Goal: Task Accomplishment & Management: Manage account settings

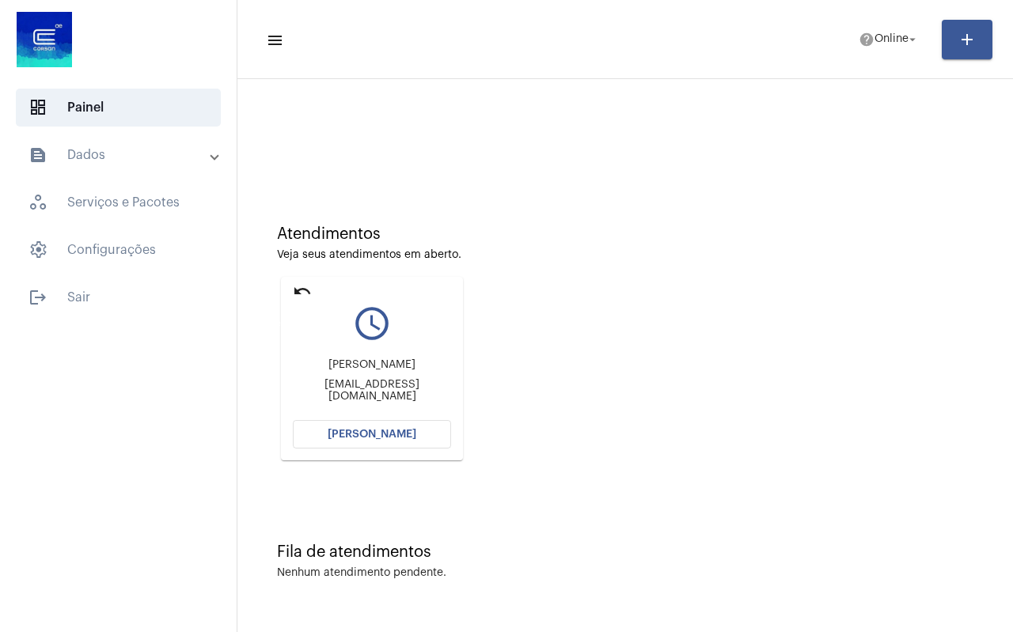
click at [300, 284] on mat-icon "undo" at bounding box center [302, 291] width 19 height 19
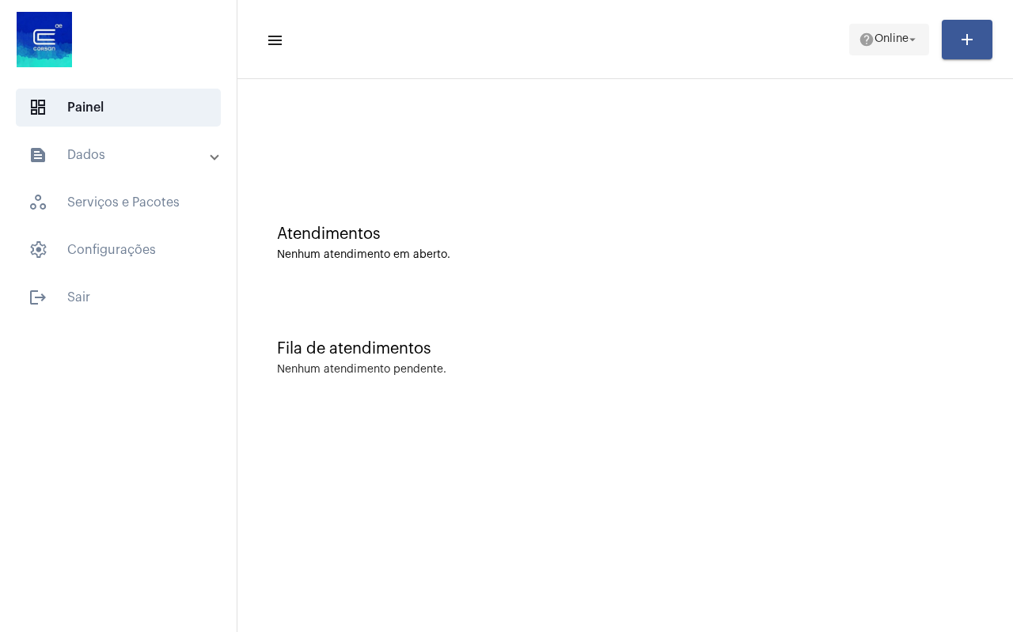
click at [871, 50] on span "help Online arrow_drop_down" at bounding box center [888, 39] width 61 height 28
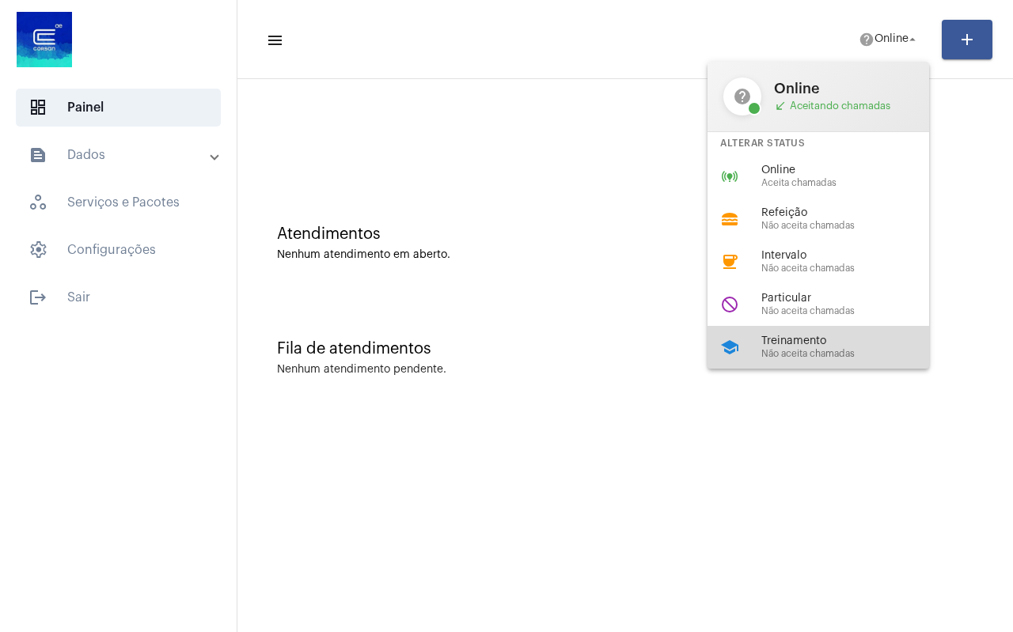
click at [822, 343] on span "Treinamento" at bounding box center [851, 341] width 180 height 12
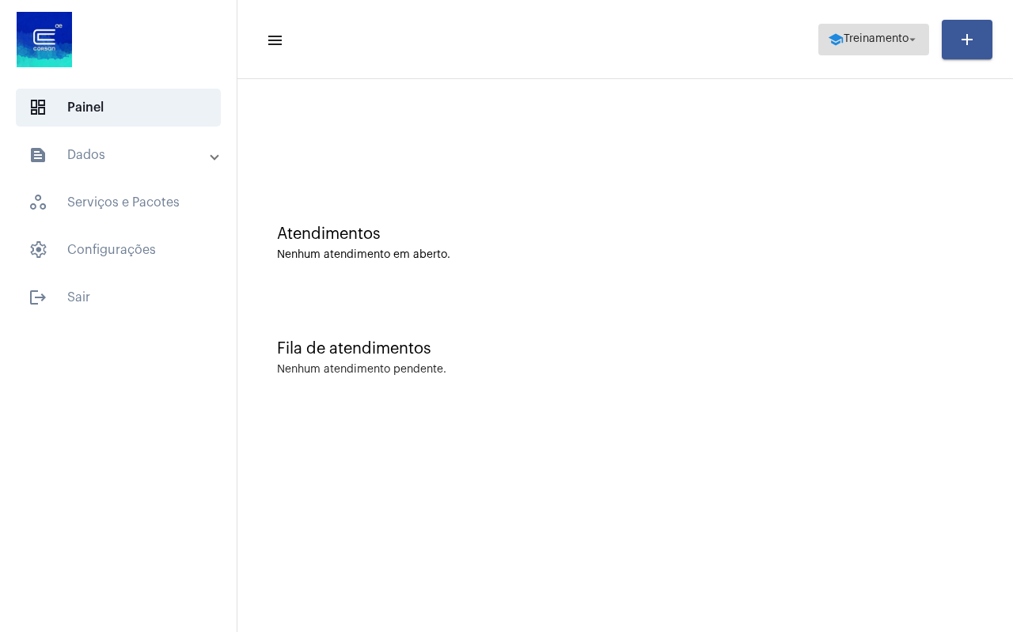
click at [887, 28] on span "school Treinamento arrow_drop_down" at bounding box center [873, 39] width 92 height 28
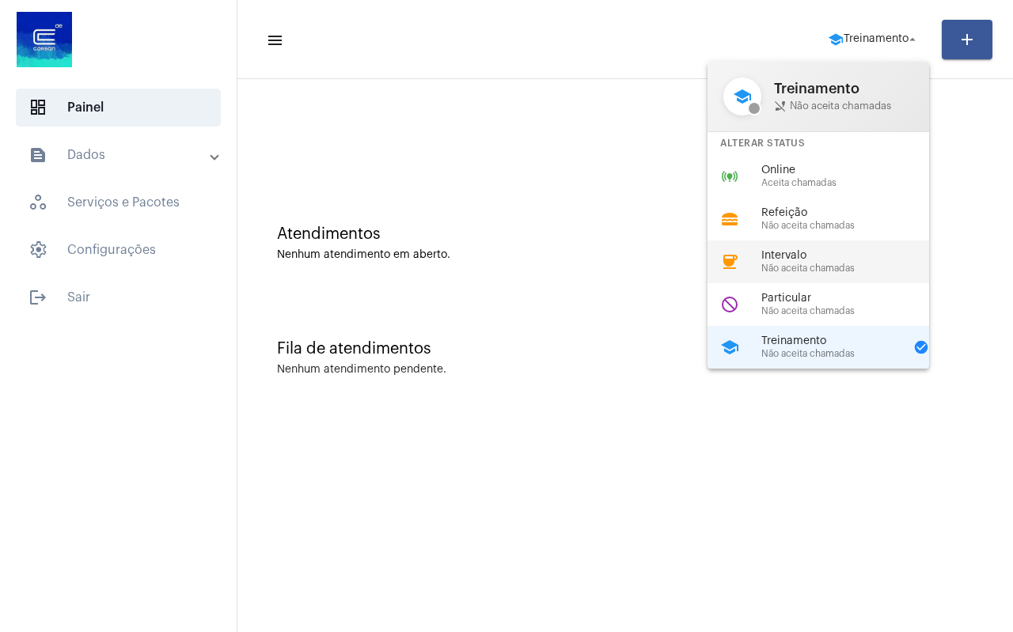
click at [831, 269] on span "Não aceita chamadas" at bounding box center [851, 268] width 180 height 10
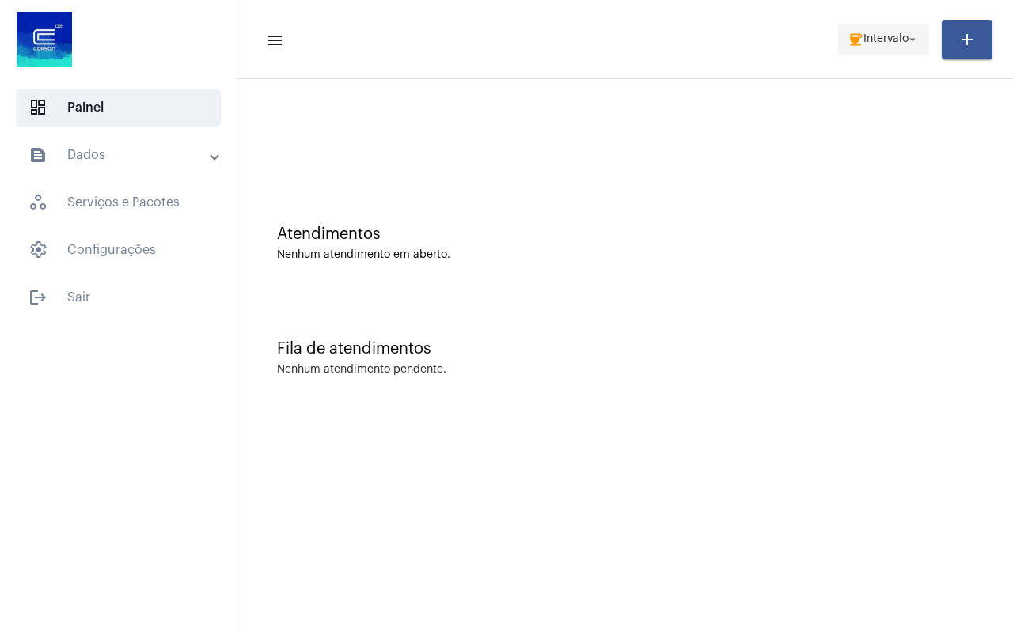
click at [870, 47] on span "coffee Intervalo arrow_drop_down" at bounding box center [883, 39] width 72 height 28
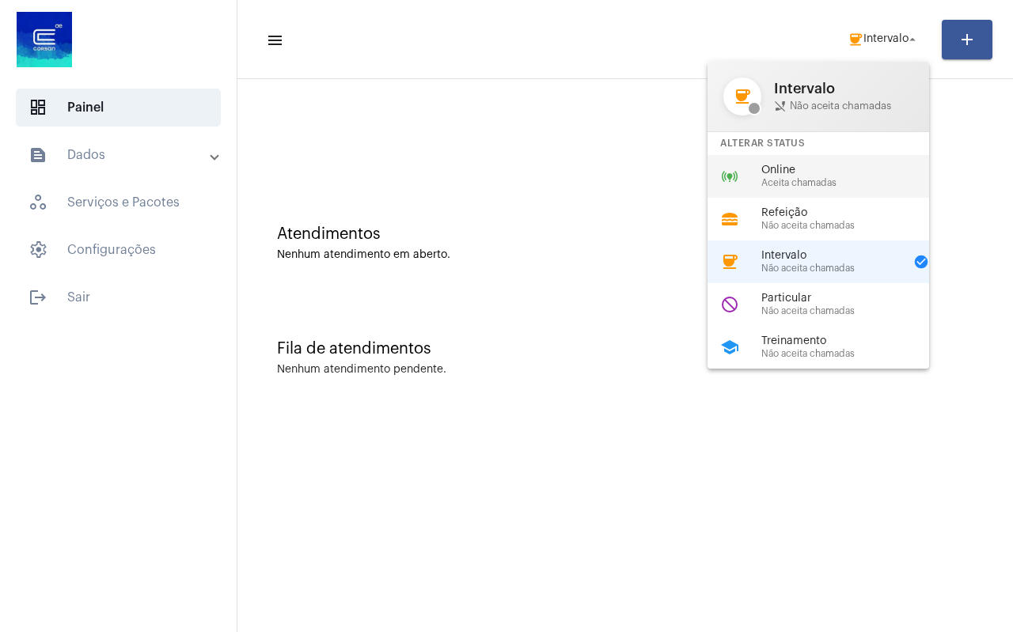
click at [810, 178] on span "Aceita chamadas" at bounding box center [851, 183] width 180 height 10
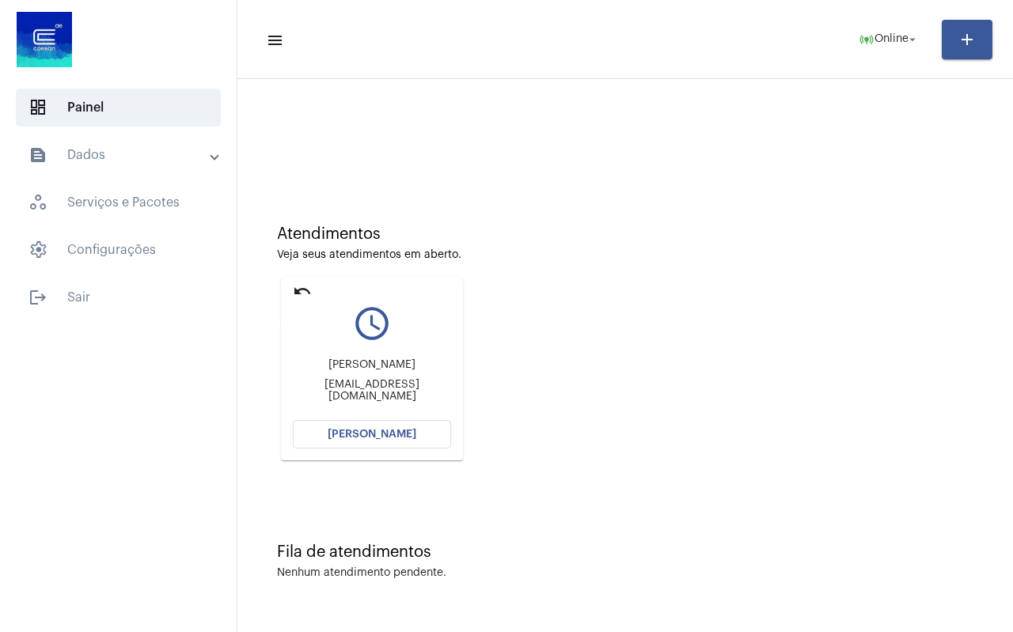
click at [297, 291] on mat-icon "undo" at bounding box center [302, 291] width 19 height 19
click at [295, 294] on mat-icon "undo" at bounding box center [302, 291] width 19 height 19
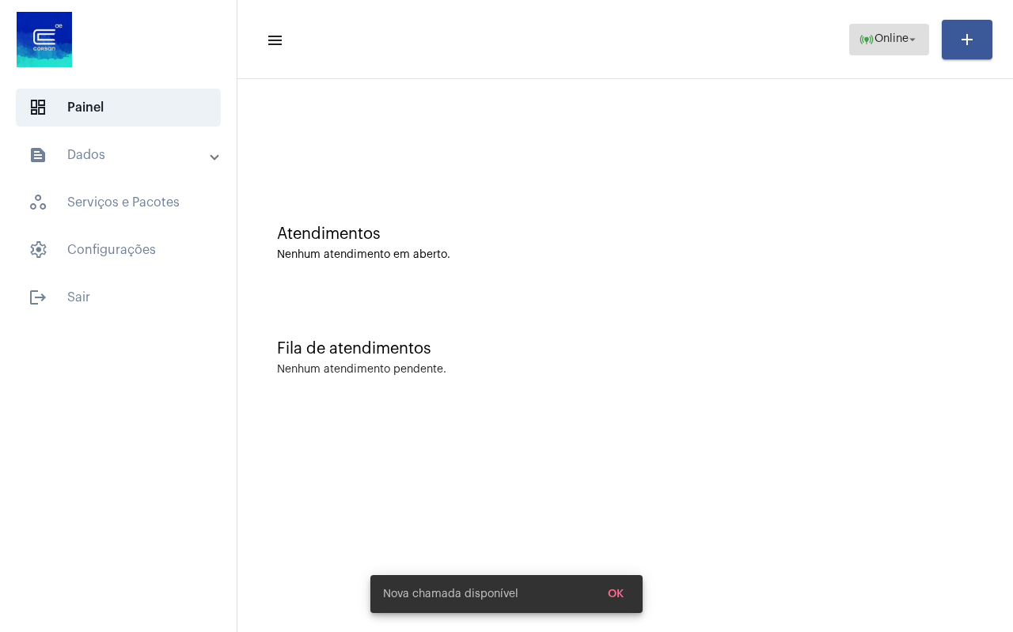
click at [878, 46] on span "online_prediction Online arrow_drop_down" at bounding box center [888, 39] width 61 height 28
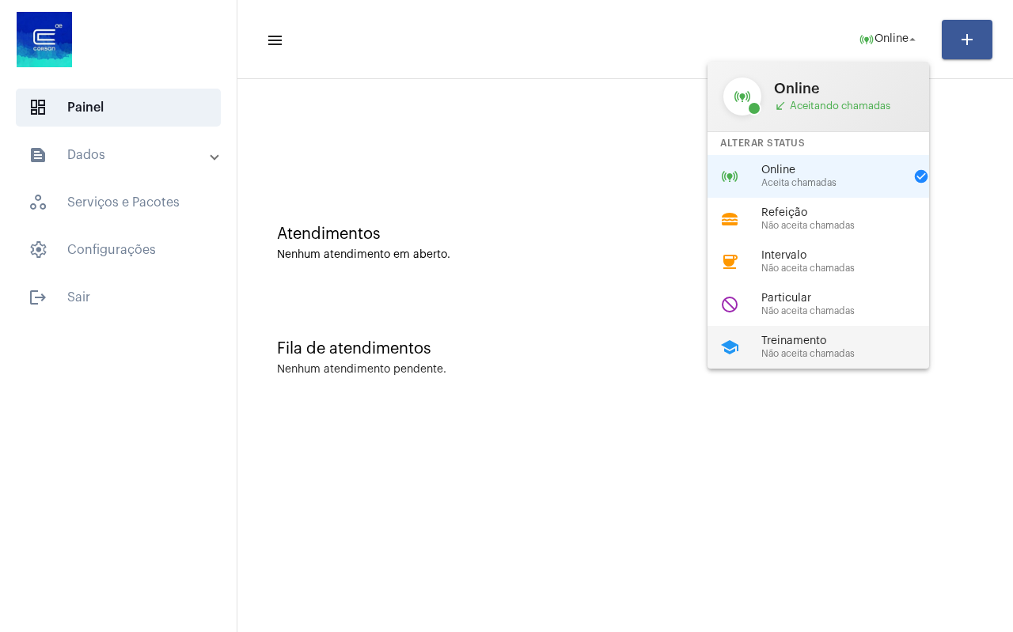
click at [788, 350] on span "Não aceita chamadas" at bounding box center [851, 354] width 180 height 10
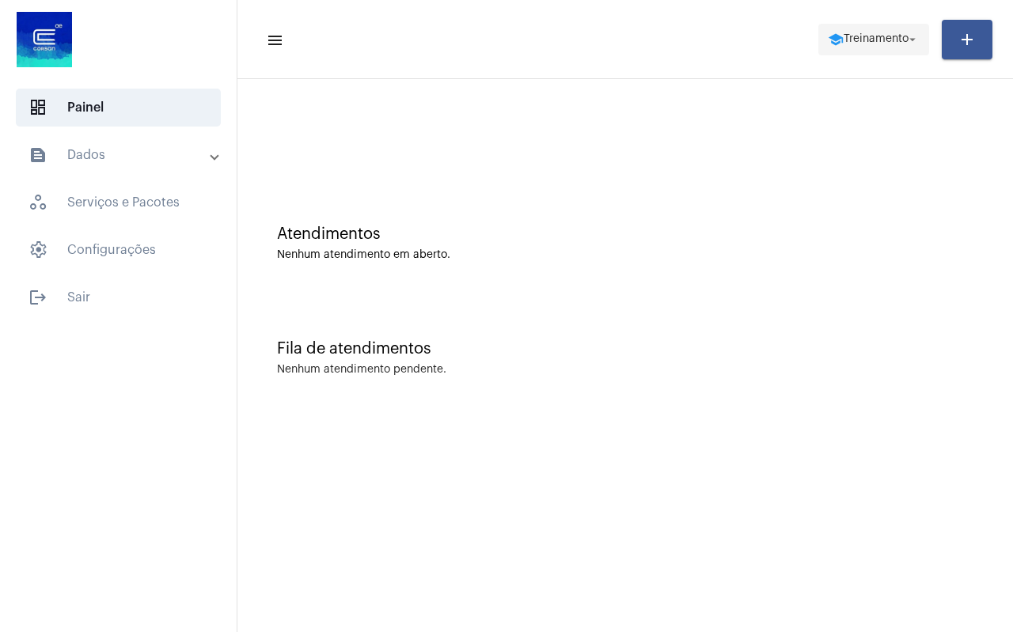
click at [880, 47] on span "school Treinamento arrow_drop_down" at bounding box center [873, 39] width 92 height 28
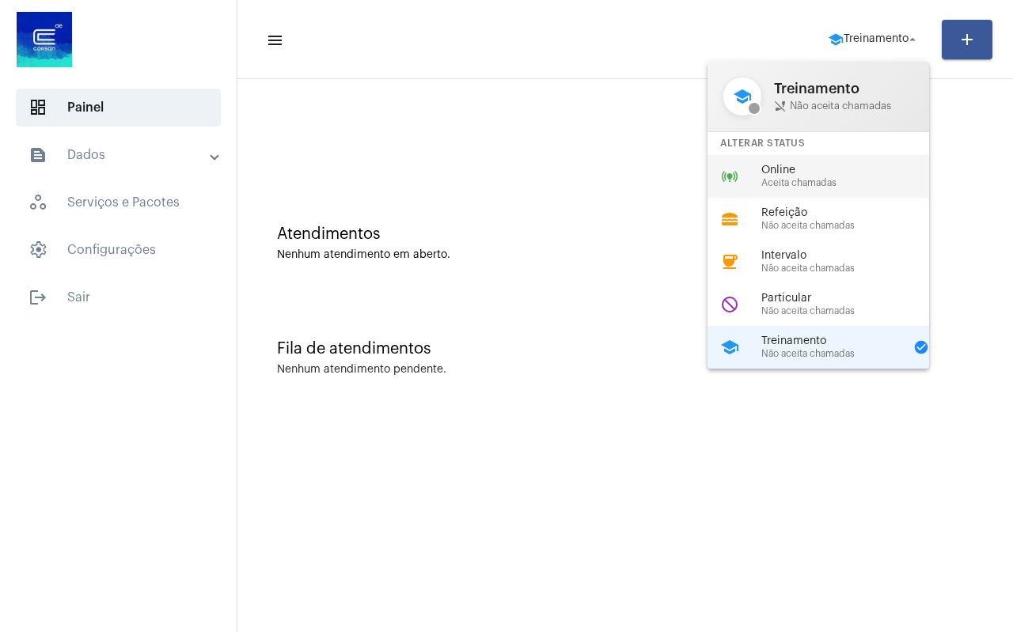
click at [842, 191] on div "online_prediction Online Aceita chamadas" at bounding box center [830, 176] width 247 height 43
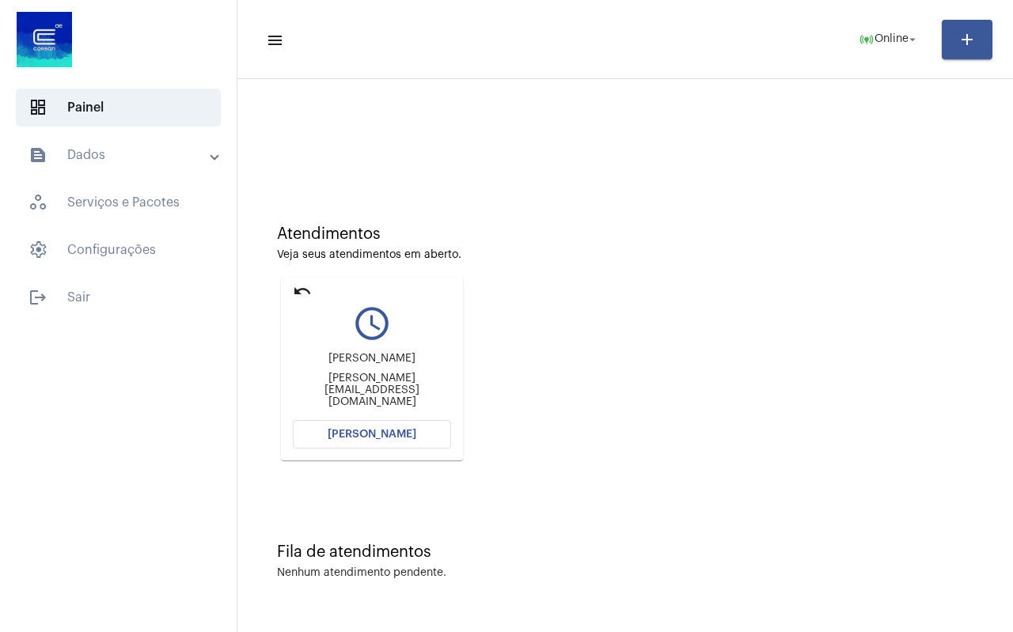
click at [303, 295] on mat-icon "undo" at bounding box center [302, 291] width 19 height 19
click at [303, 290] on mat-icon "undo" at bounding box center [302, 291] width 19 height 19
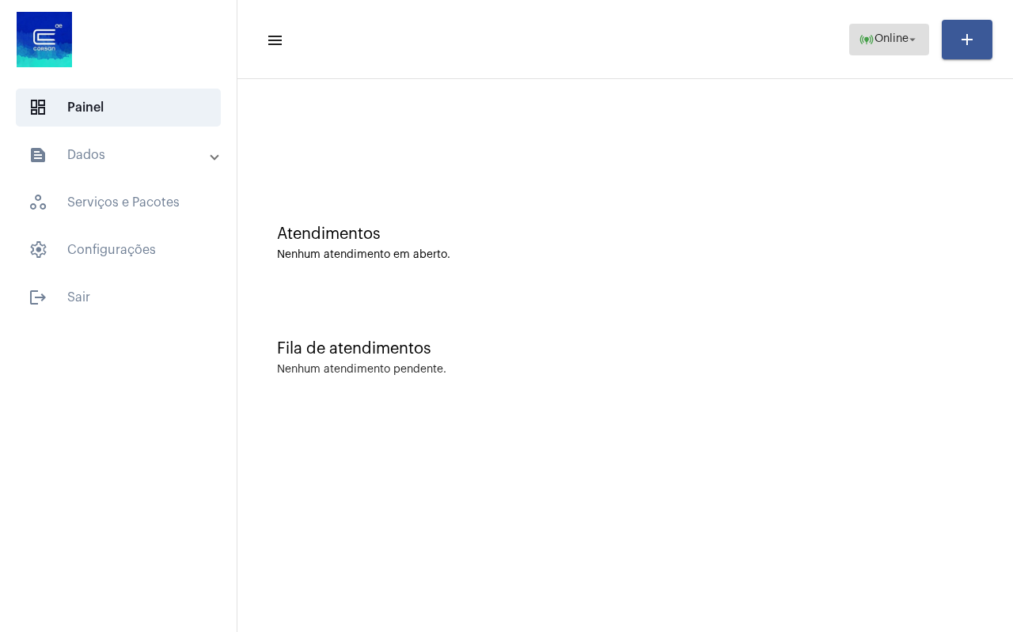
click at [885, 51] on span "online_prediction Online arrow_drop_down" at bounding box center [888, 39] width 61 height 28
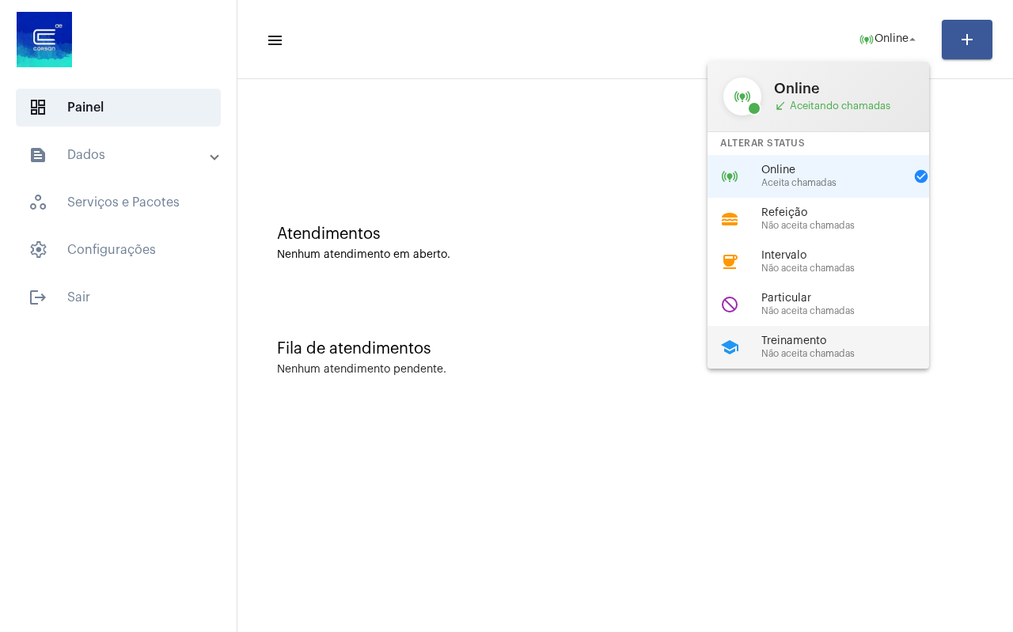
click at [809, 346] on span "Treinamento" at bounding box center [851, 341] width 180 height 12
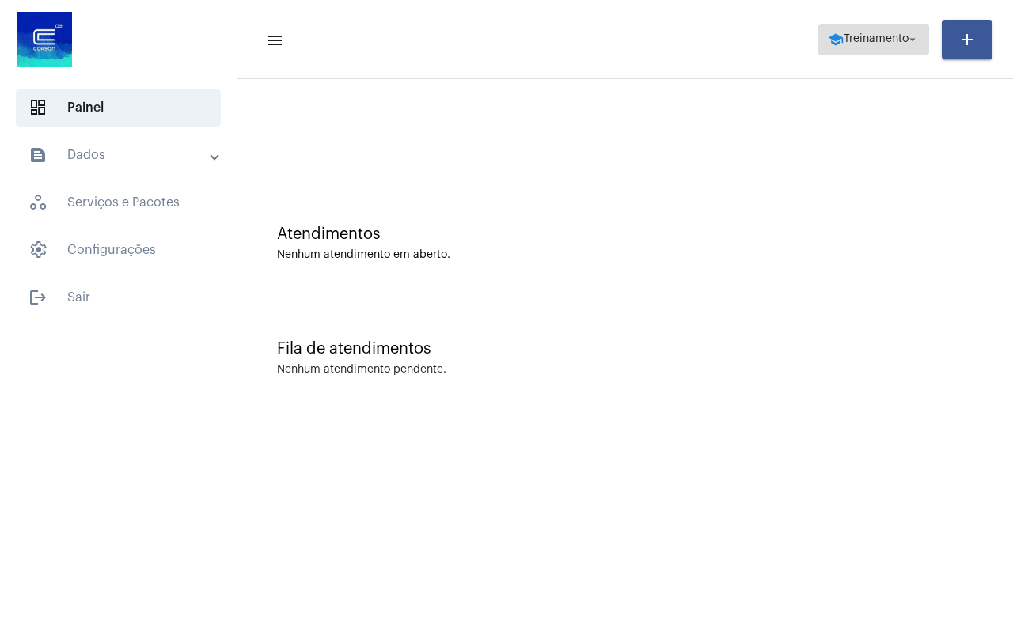
click at [884, 54] on button "school Treinamento arrow_drop_down" at bounding box center [873, 40] width 111 height 32
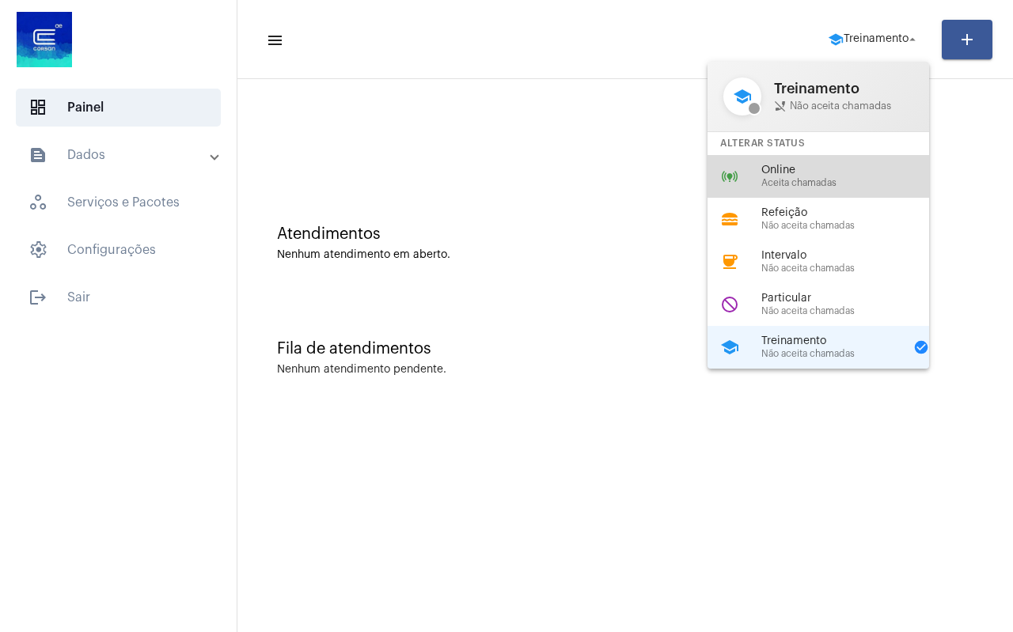
click at [818, 191] on div "online_prediction Online Aceita chamadas" at bounding box center [830, 176] width 247 height 43
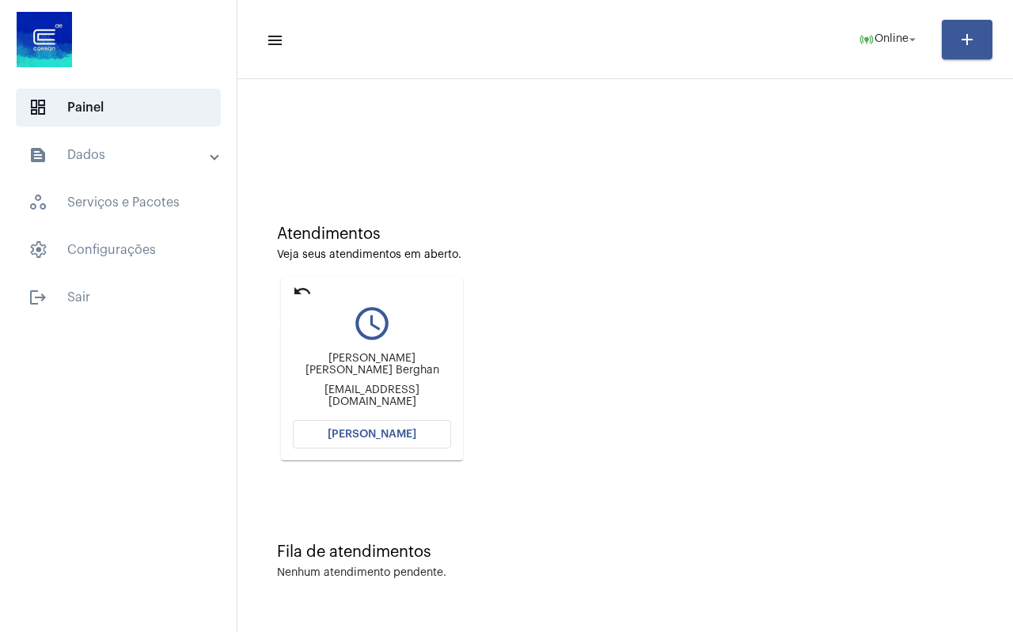
click at [299, 289] on mat-icon "undo" at bounding box center [302, 291] width 19 height 19
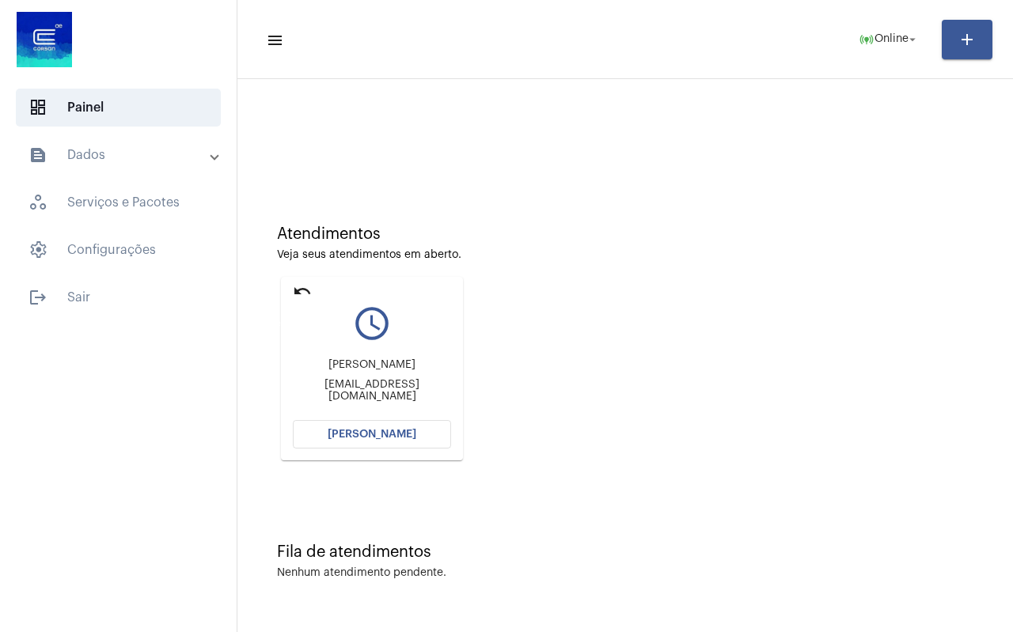
click at [299, 289] on mat-icon "undo" at bounding box center [302, 291] width 19 height 19
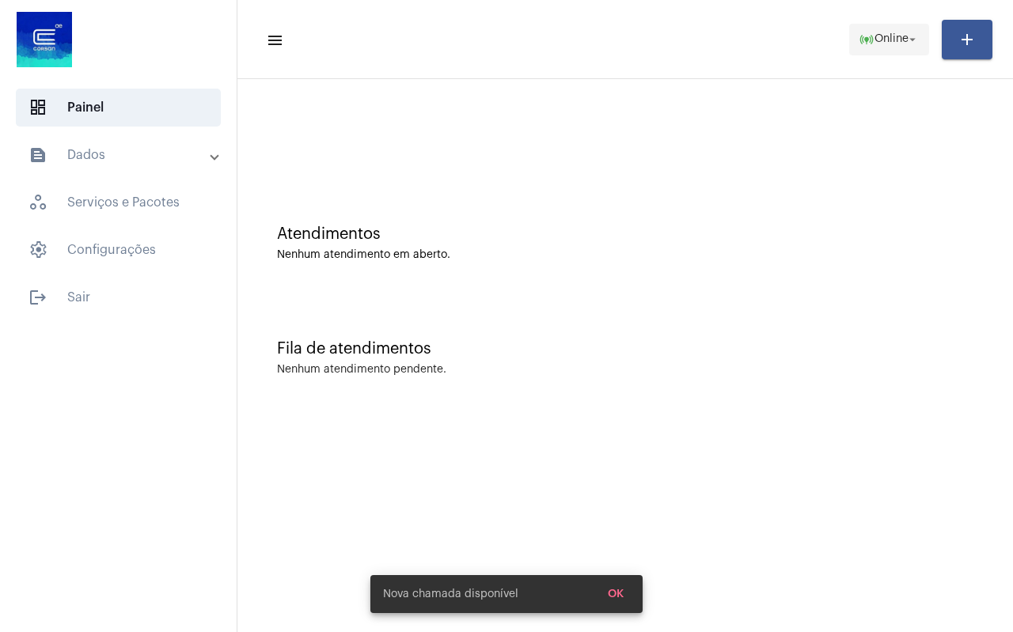
click at [882, 39] on span "Online" at bounding box center [891, 39] width 34 height 11
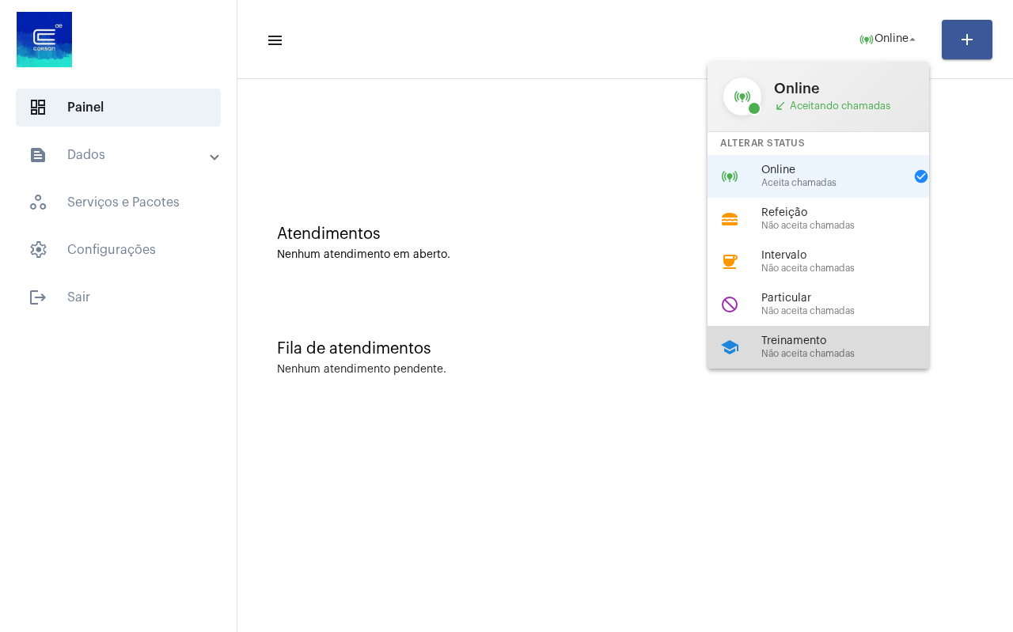
click at [817, 350] on span "Não aceita chamadas" at bounding box center [851, 354] width 180 height 10
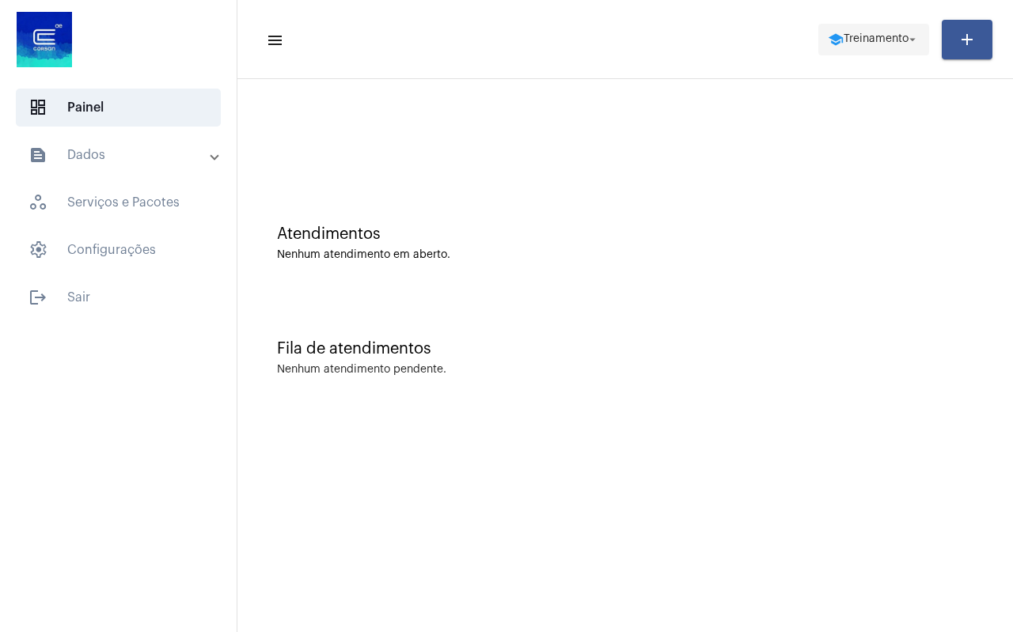
drag, startPoint x: 856, startPoint y: 47, endPoint x: 848, endPoint y: 48, distance: 8.1
click at [855, 47] on span "school Treinamento arrow_drop_down" at bounding box center [873, 39] width 92 height 28
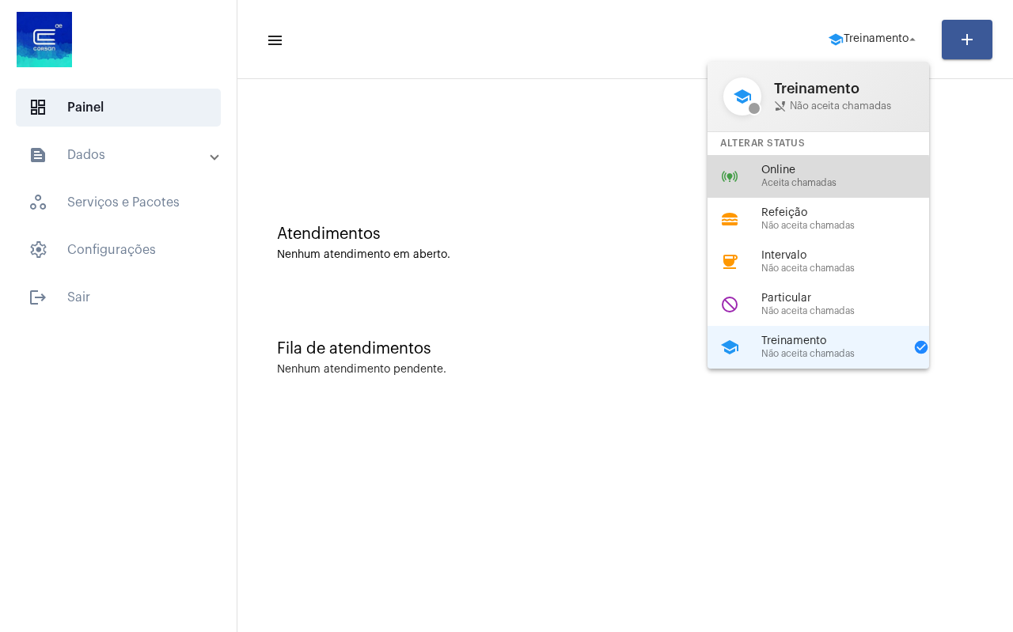
click at [793, 178] on span "Aceita chamadas" at bounding box center [851, 183] width 180 height 10
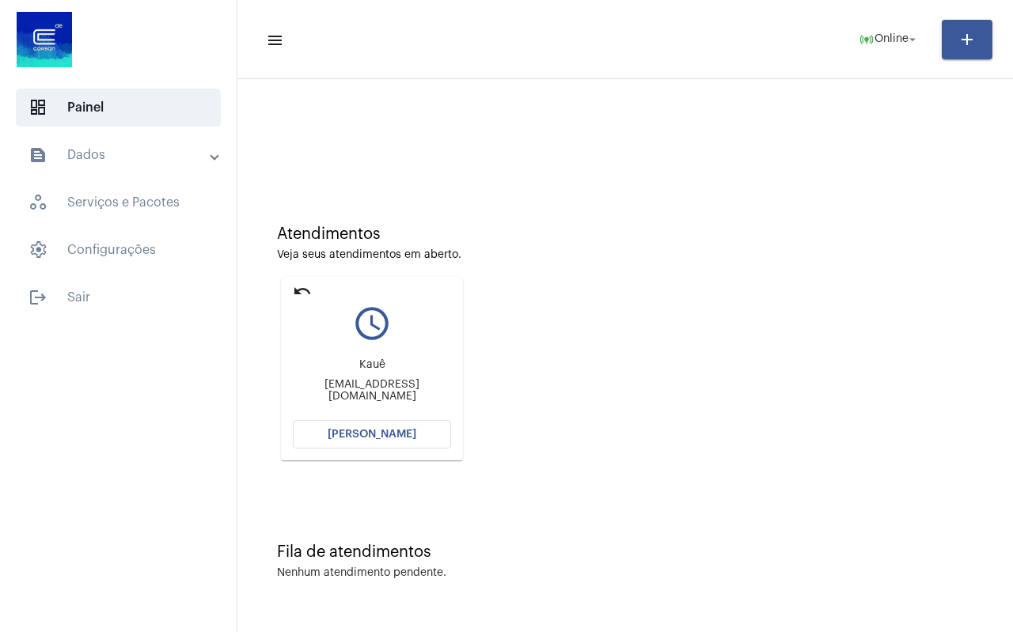
click at [301, 292] on mat-icon "undo" at bounding box center [302, 291] width 19 height 19
click at [298, 290] on mat-icon "undo" at bounding box center [302, 291] width 19 height 19
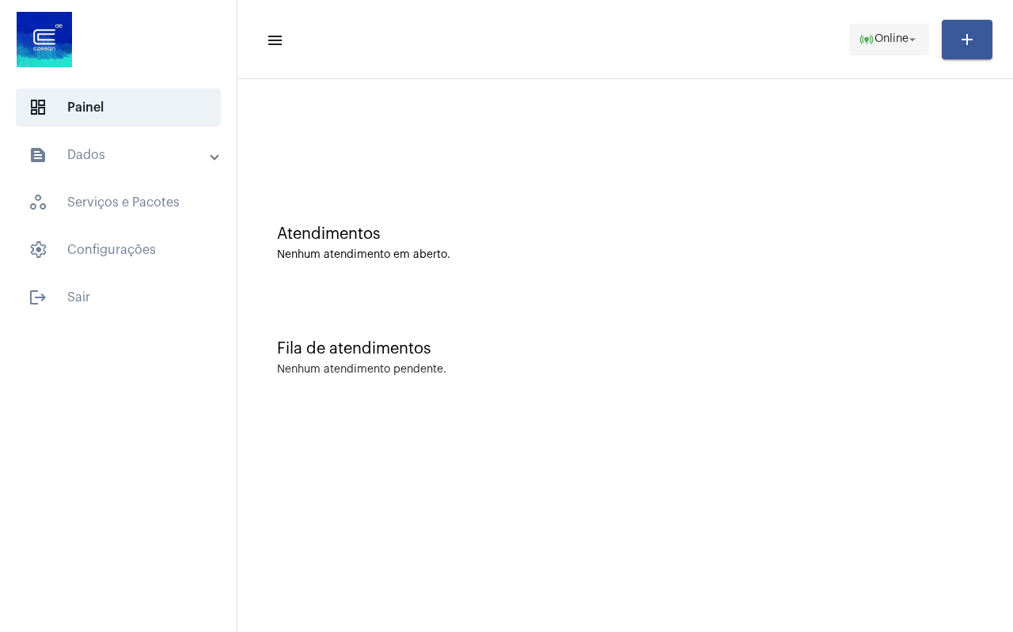
click at [880, 40] on span "Online" at bounding box center [891, 39] width 34 height 11
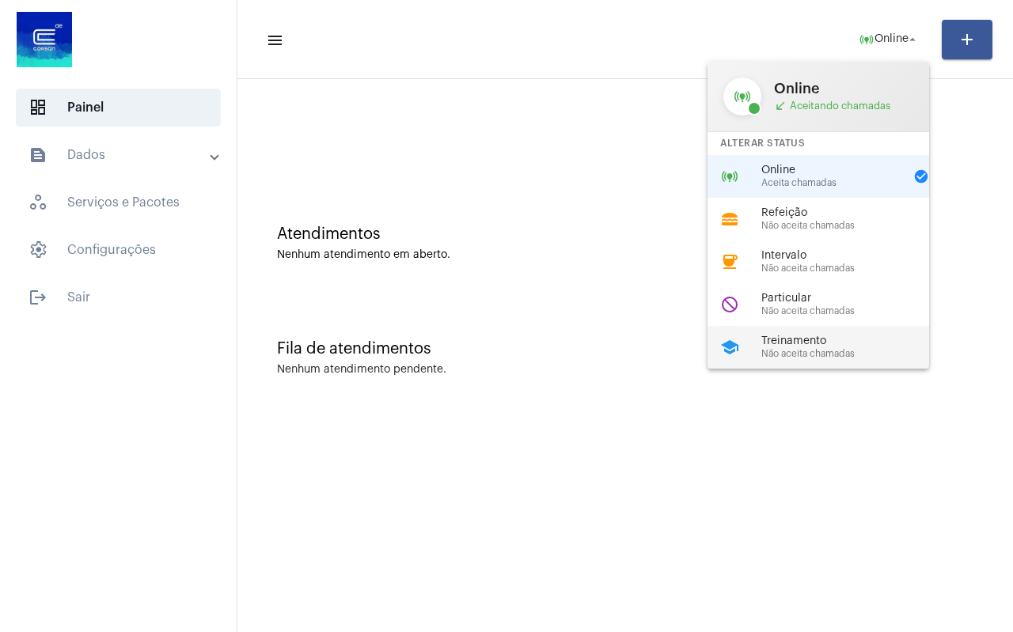
click at [820, 346] on span "Treinamento" at bounding box center [851, 341] width 180 height 12
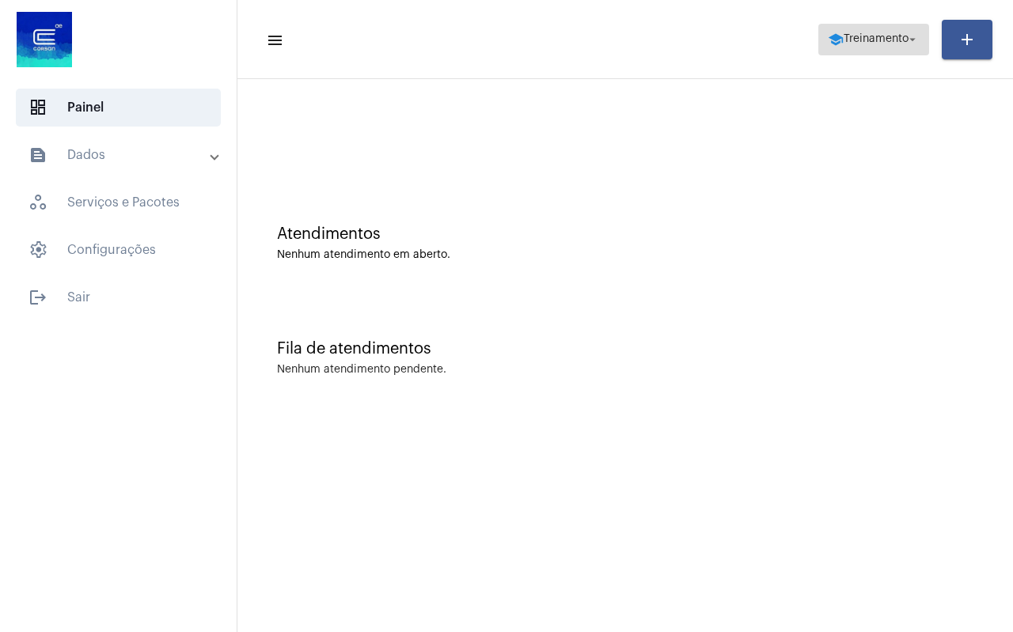
click at [865, 52] on span "school Treinamento arrow_drop_down" at bounding box center [873, 39] width 92 height 28
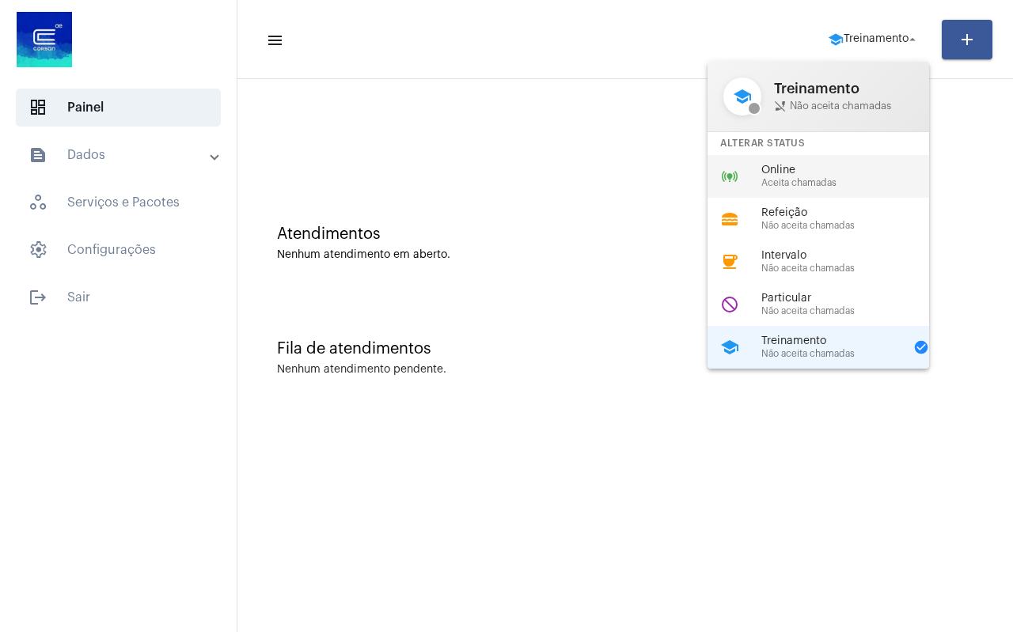
click at [801, 189] on div "online_prediction Online Aceita chamadas" at bounding box center [830, 176] width 247 height 43
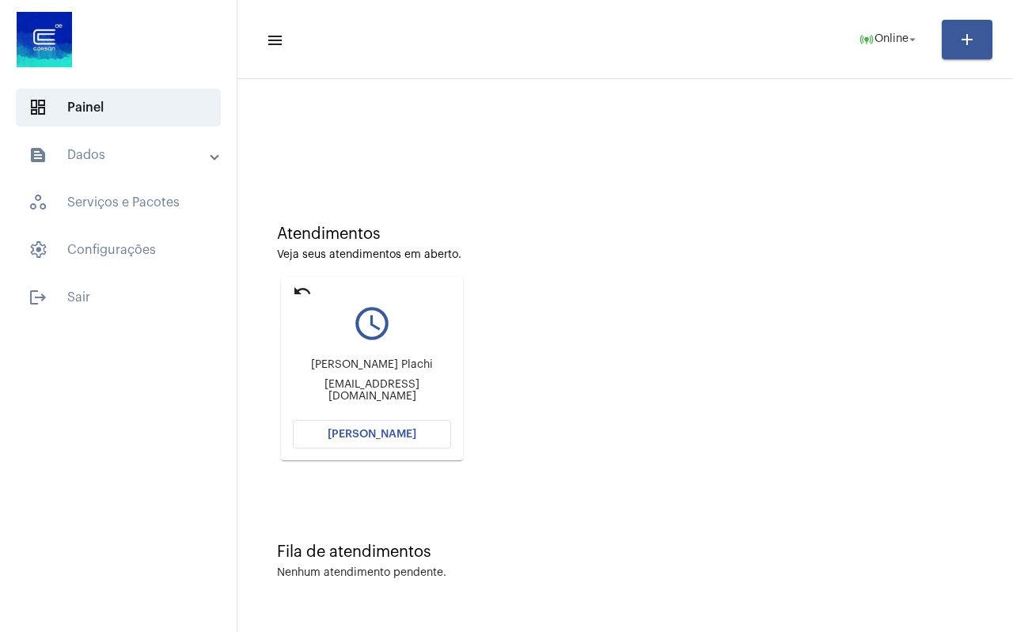
click at [299, 292] on mat-icon "undo" at bounding box center [302, 291] width 19 height 19
click at [307, 293] on mat-icon "undo" at bounding box center [302, 291] width 19 height 19
click at [304, 290] on mat-icon "undo" at bounding box center [302, 291] width 19 height 19
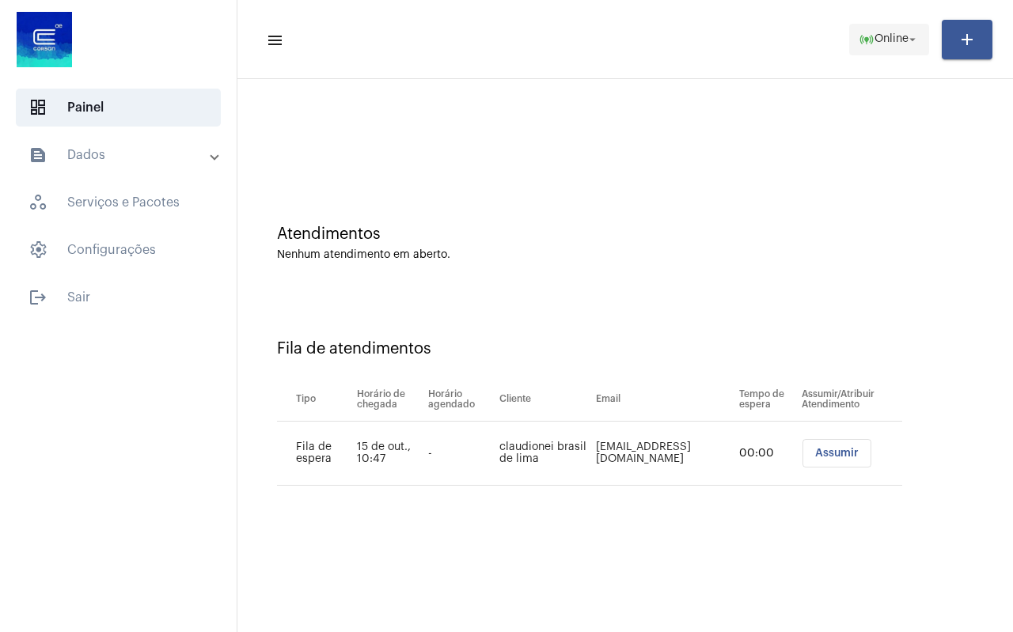
click at [874, 37] on span "Online" at bounding box center [891, 39] width 34 height 11
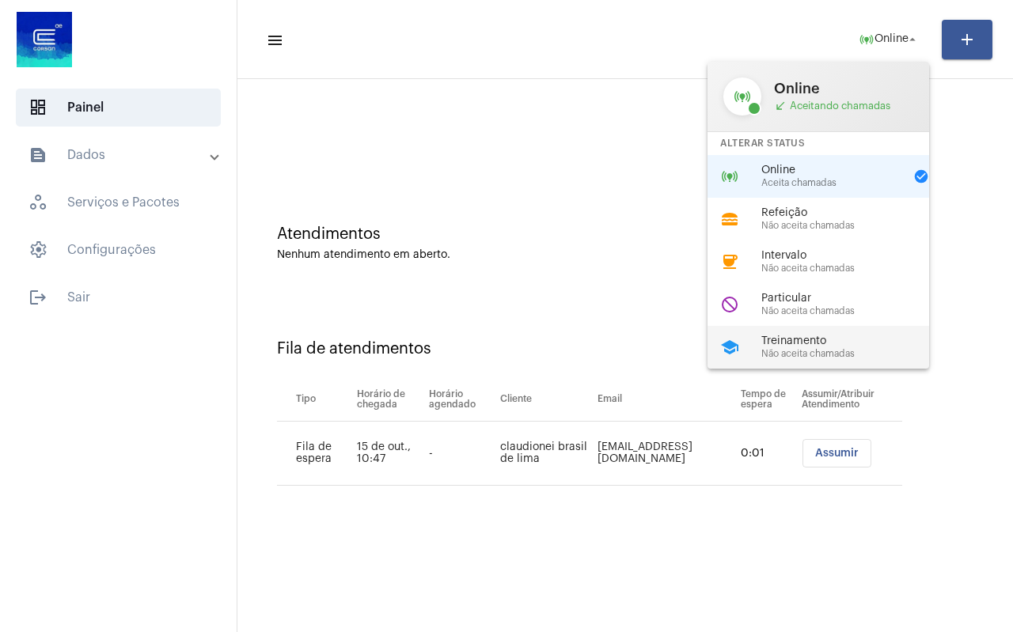
click at [833, 334] on div "school Treinamento Não aceita chamadas" at bounding box center [830, 347] width 247 height 43
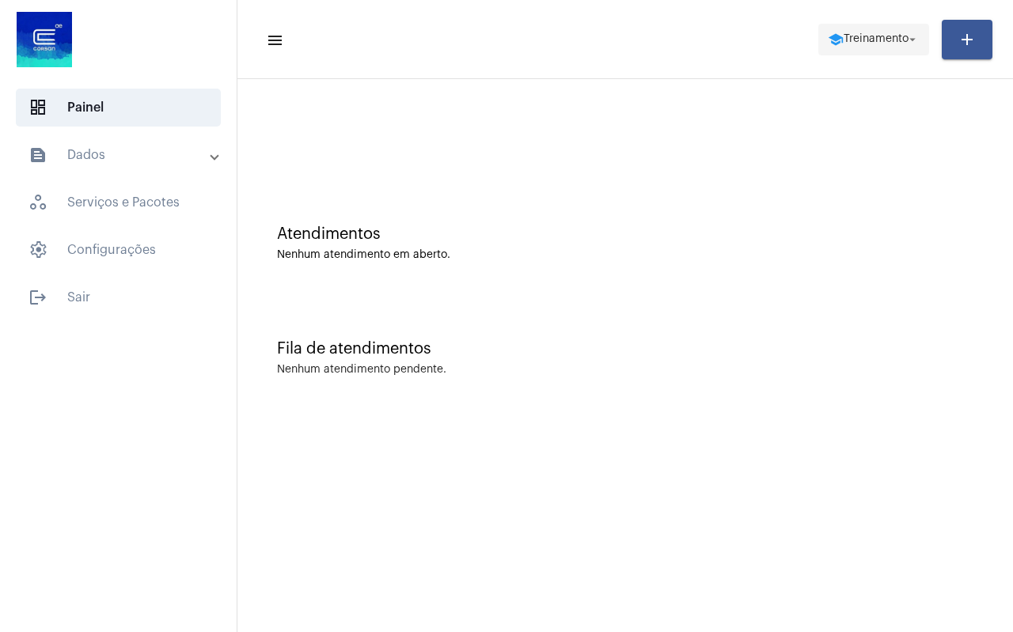
click at [894, 36] on span "Treinamento" at bounding box center [875, 39] width 65 height 11
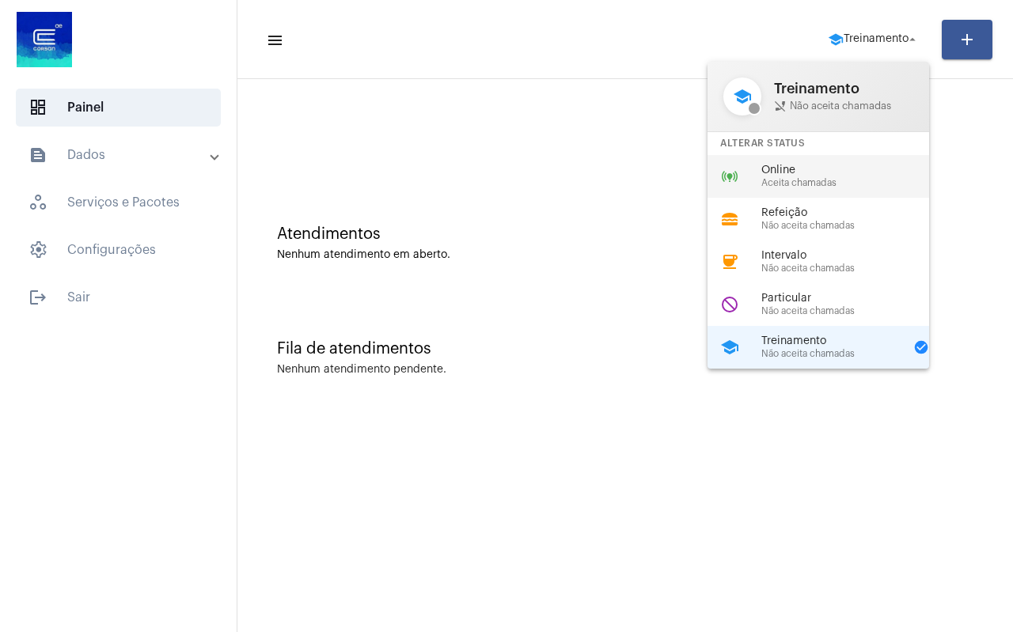
click at [835, 170] on span "Online" at bounding box center [851, 171] width 180 height 12
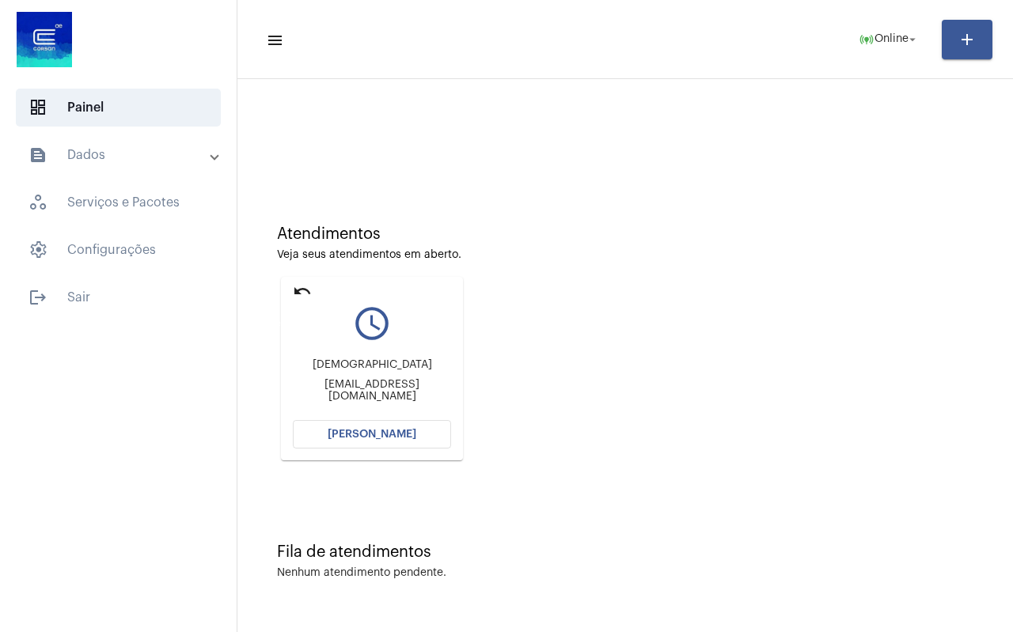
click at [305, 293] on mat-icon "undo" at bounding box center [302, 291] width 19 height 19
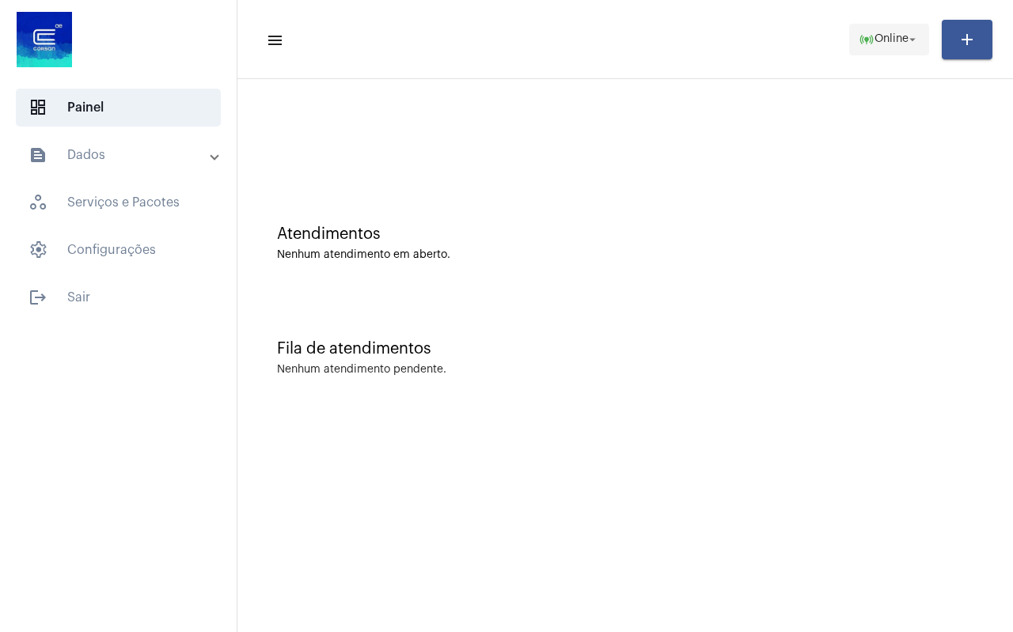
click at [893, 44] on span "Online" at bounding box center [891, 39] width 34 height 11
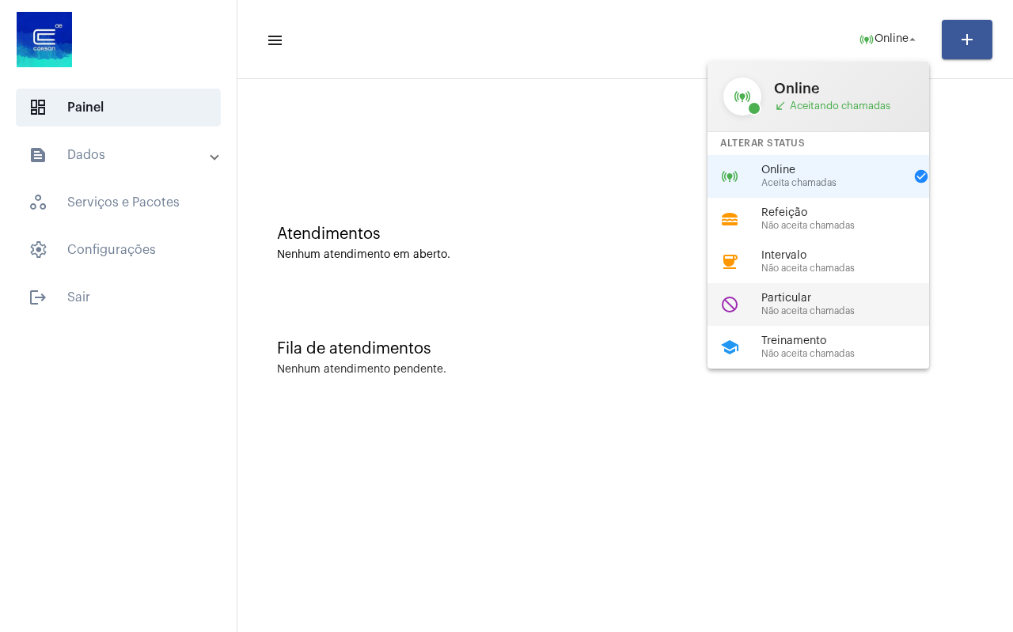
click at [790, 307] on span "Não aceita chamadas" at bounding box center [851, 311] width 180 height 10
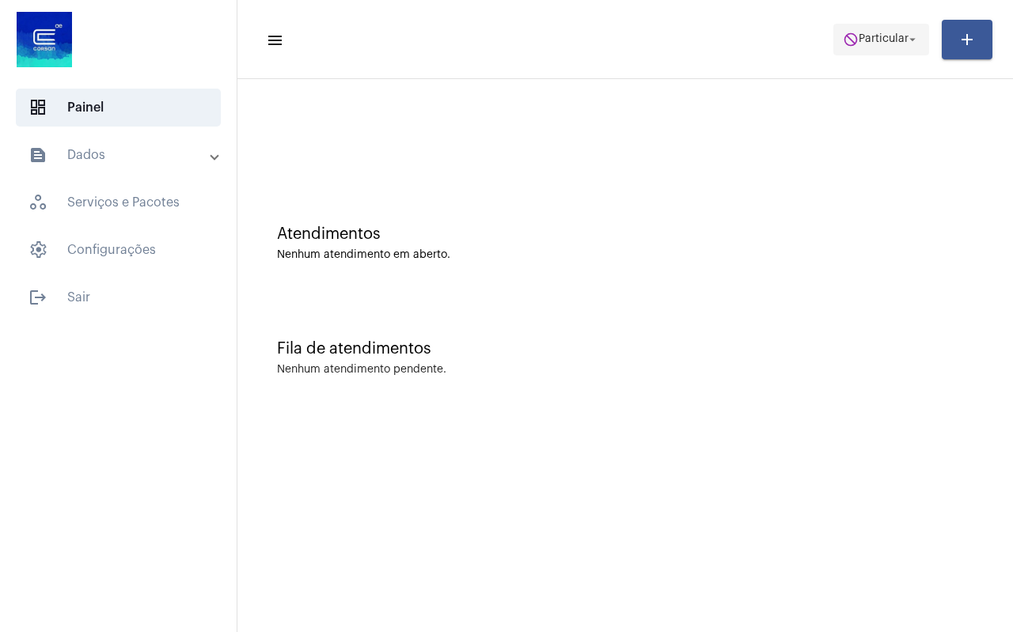
click at [888, 39] on span "Particular" at bounding box center [883, 39] width 50 height 11
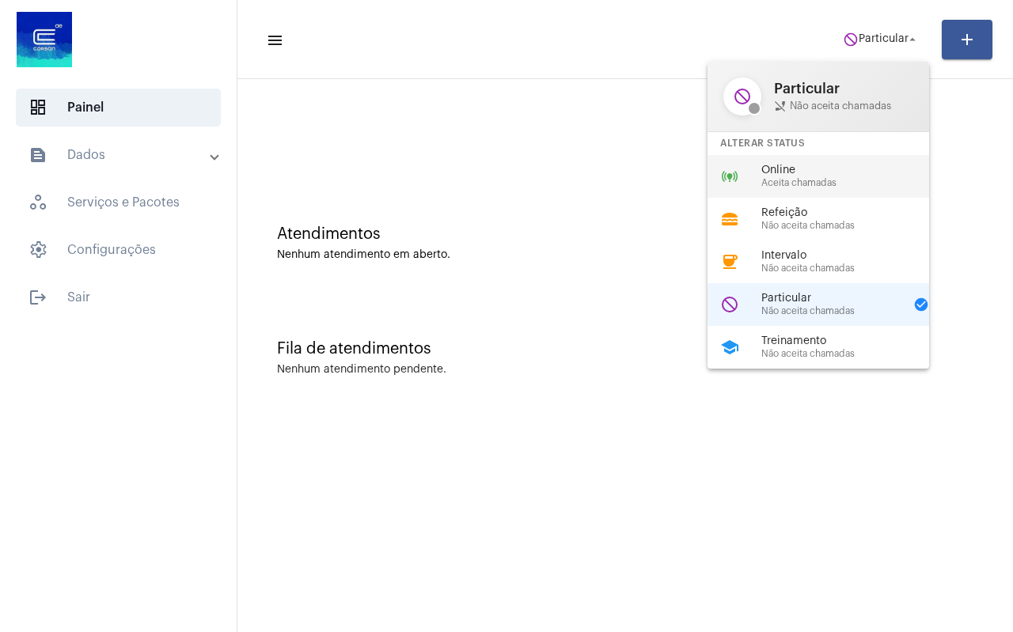
click at [828, 174] on span "Online" at bounding box center [851, 171] width 180 height 12
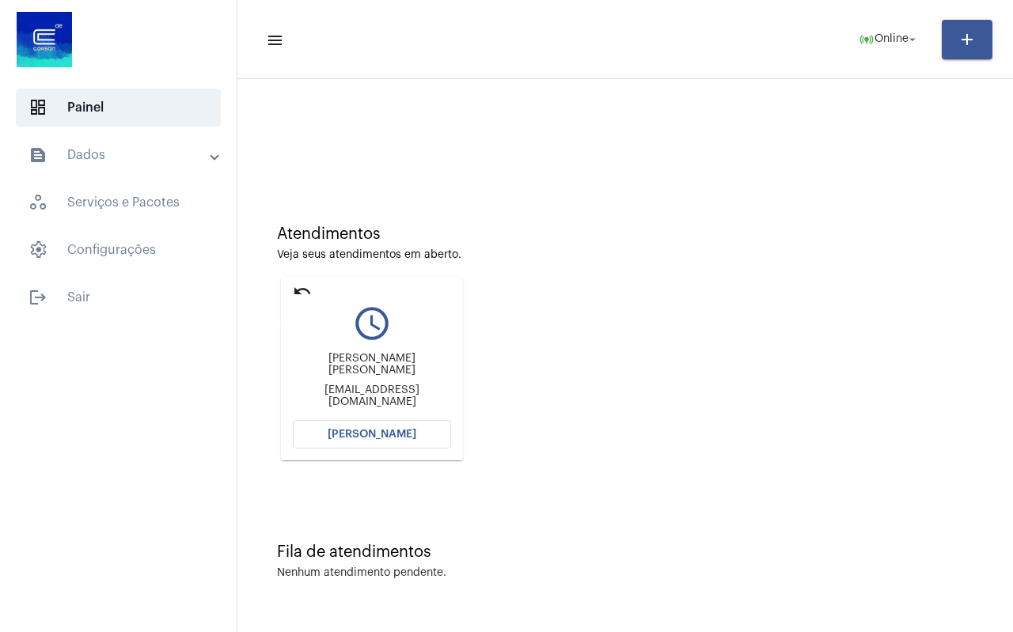
click at [297, 287] on mat-icon "undo" at bounding box center [302, 291] width 19 height 19
